Goal: Transaction & Acquisition: Subscribe to service/newsletter

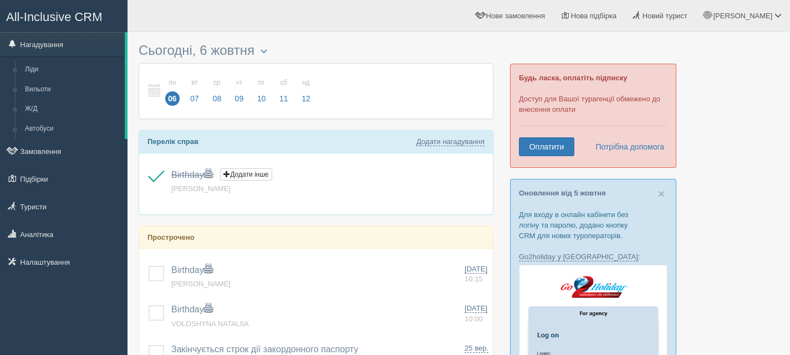
scroll to position [111, 0]
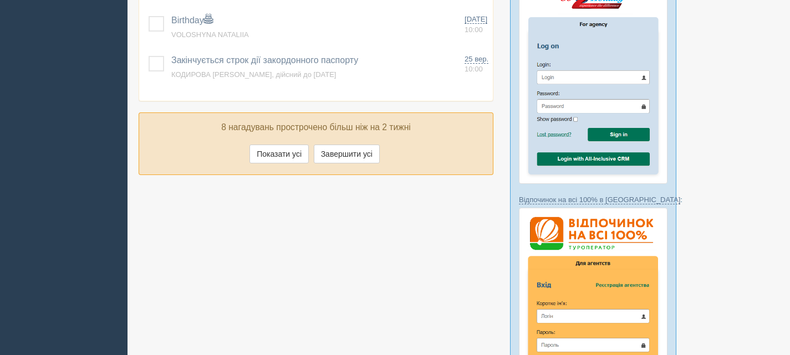
scroll to position [277, 0]
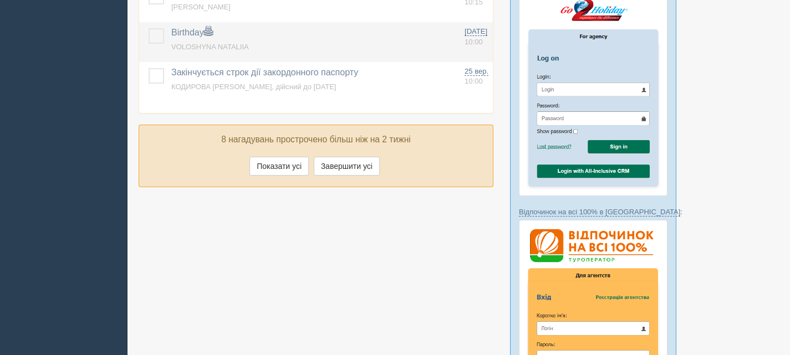
click at [153, 28] on td at bounding box center [153, 42] width 28 height 40
click at [148, 28] on label at bounding box center [148, 28] width 0 height 0
click at [0, 0] on input "checkbox" at bounding box center [0, 0] width 0 height 0
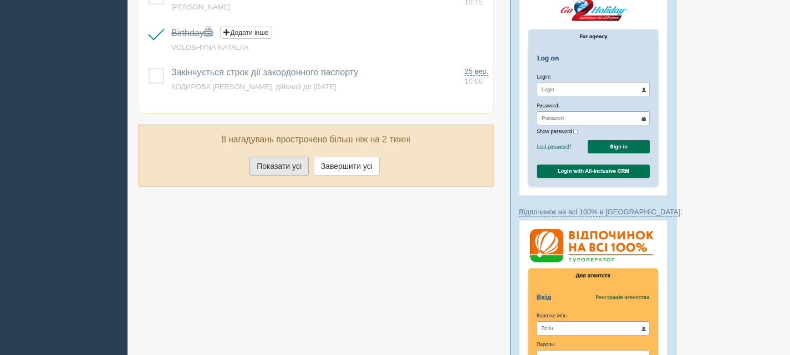
click at [282, 163] on button "Показати усі" at bounding box center [278, 166] width 59 height 19
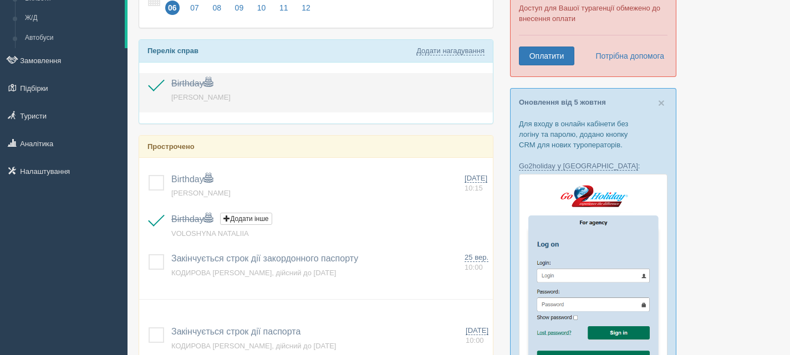
scroll to position [0, 0]
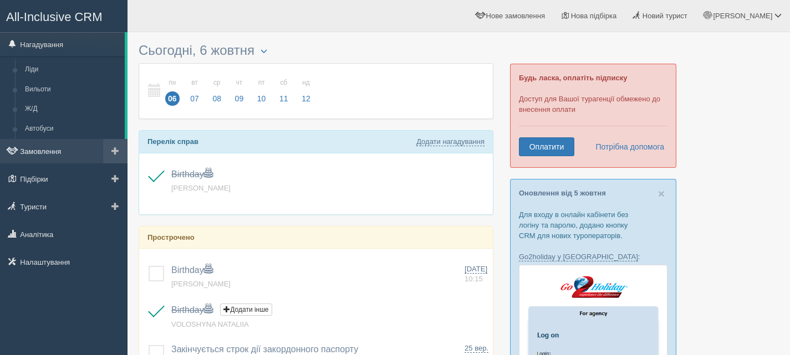
click at [40, 151] on link "Замовлення" at bounding box center [63, 151] width 127 height 24
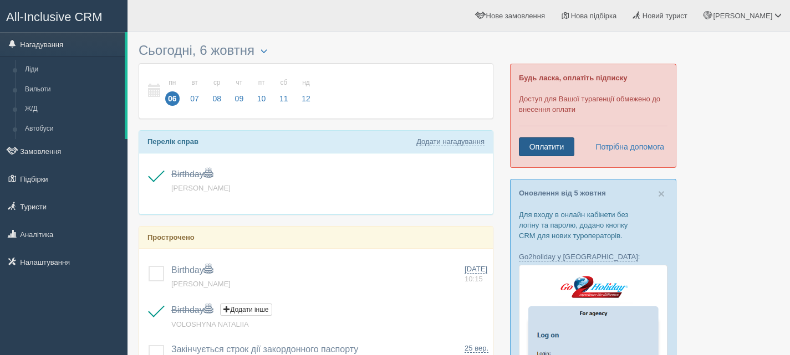
click at [555, 147] on link "Оплатити" at bounding box center [546, 146] width 55 height 19
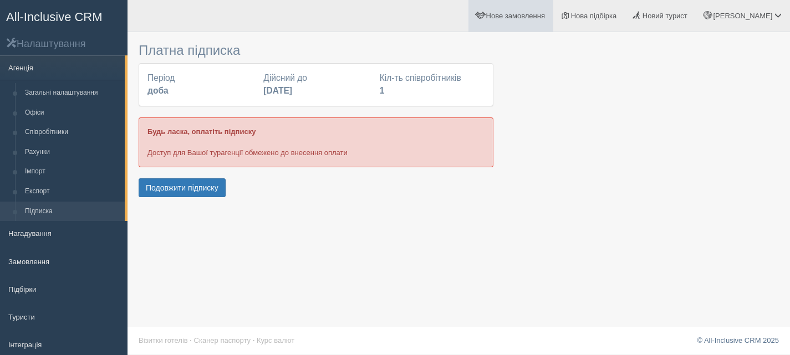
click at [543, 17] on span "Нове замовлення" at bounding box center [515, 16] width 59 height 8
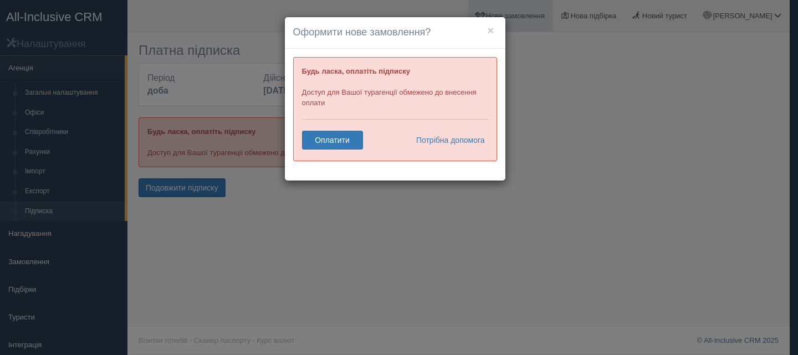
click at [543, 17] on div "× Оформити нове замовлення? Будь ласка, оплатіть підписку Доступ для Вашої тура…" at bounding box center [399, 177] width 798 height 355
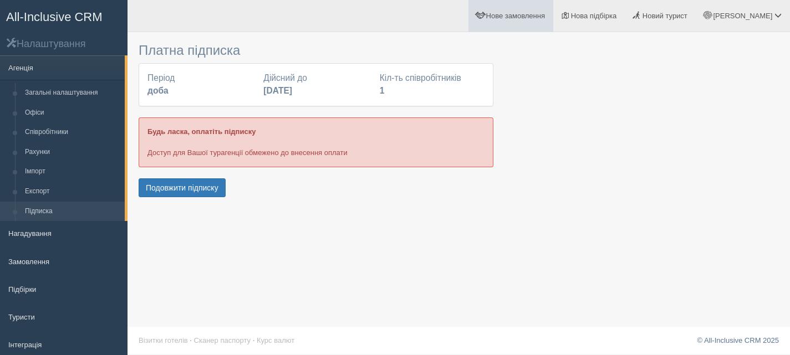
click at [543, 17] on span "Нове замовлення" at bounding box center [515, 16] width 59 height 8
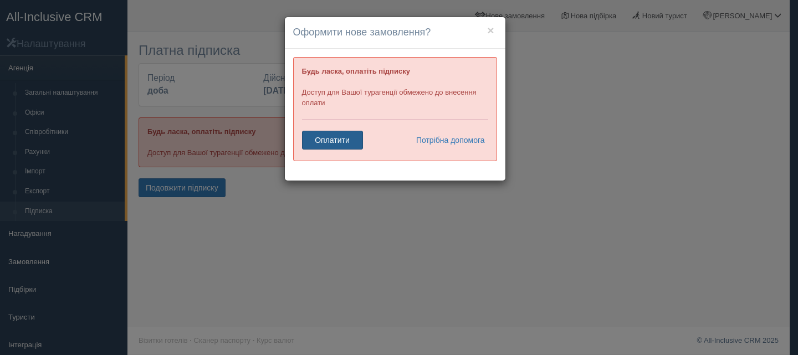
click at [319, 140] on link "Оплатити" at bounding box center [332, 140] width 61 height 19
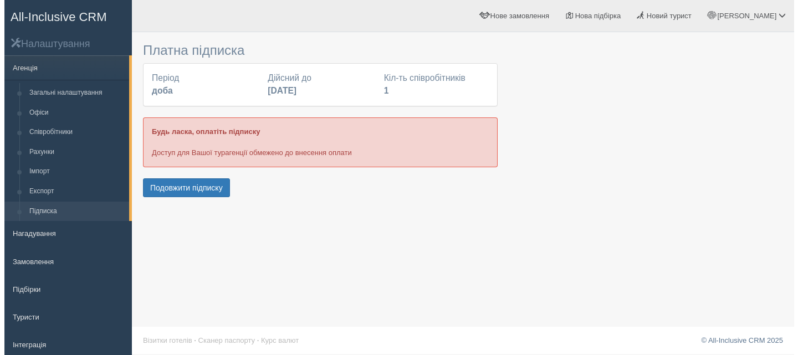
scroll to position [62, 0]
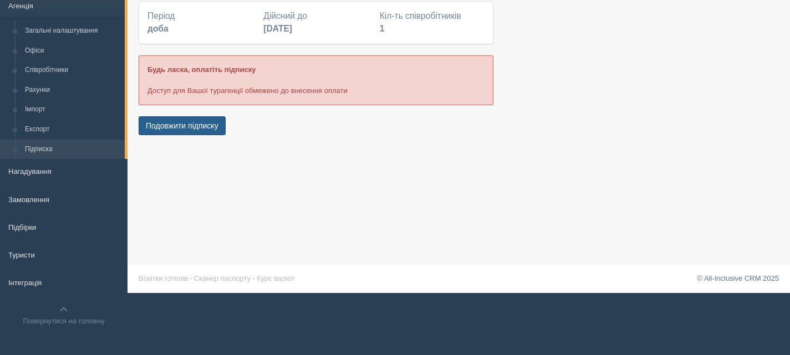
click at [182, 130] on button "Подовжити підписку" at bounding box center [182, 125] width 87 height 19
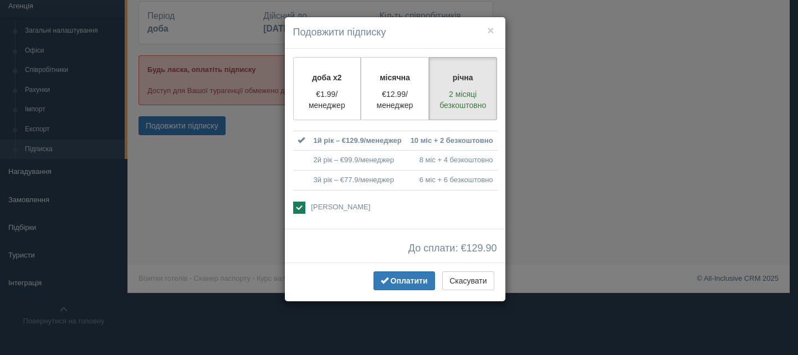
click at [353, 139] on td "1й рік – €129.9/менеджер" at bounding box center [357, 141] width 97 height 20
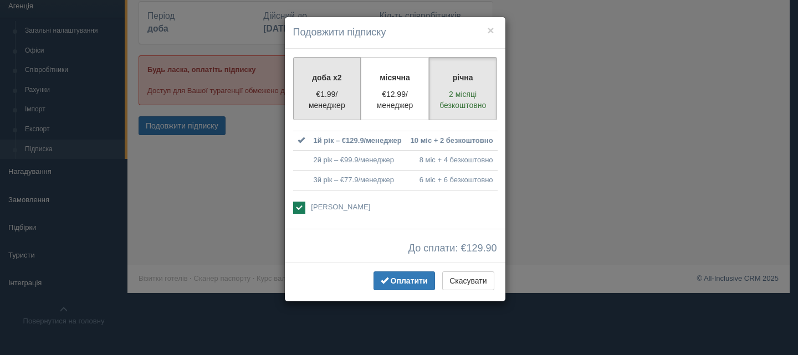
click at [329, 88] on label "доба x2 €1.99/менеджер" at bounding box center [327, 88] width 68 height 63
radio input "true"
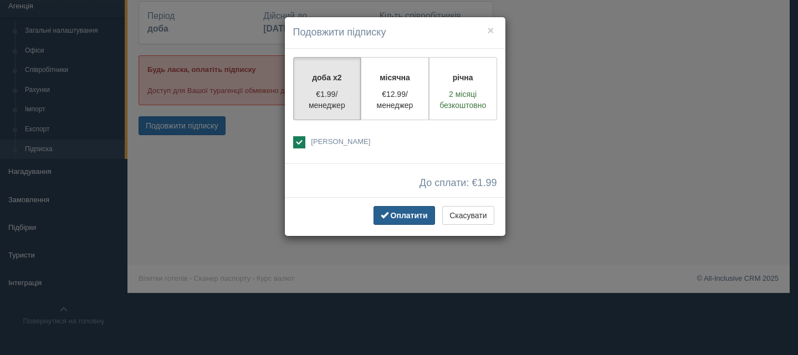
click at [408, 213] on span "Оплатити" at bounding box center [409, 215] width 37 height 9
